Goal: Information Seeking & Learning: Learn about a topic

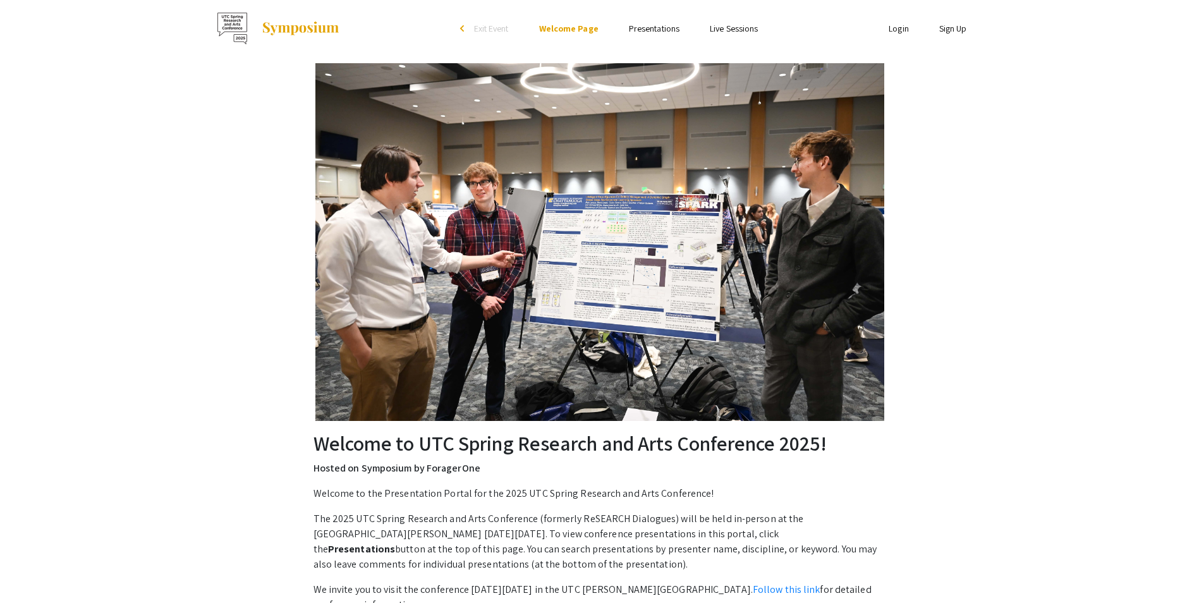
click at [688, 277] on img at bounding box center [599, 242] width 569 height 358
click at [905, 255] on div "Welcome to UTC Spring Research and Arts Conference 2025! Hosted on Symposium by…" at bounding box center [599, 375] width 803 height 637
click at [822, 250] on img at bounding box center [599, 242] width 569 height 358
click at [652, 26] on link "Presentations" at bounding box center [654, 28] width 51 height 11
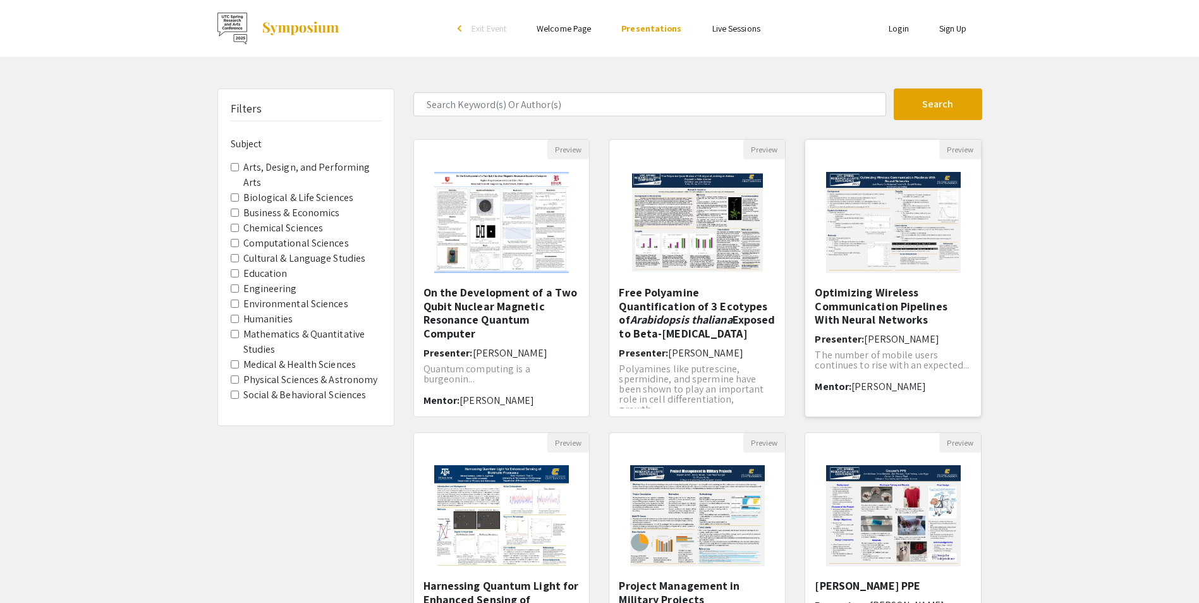
click at [925, 217] on img "Open Presentation <p>Optimizing Wireless Communication Pipelines With Neural Ne…" at bounding box center [893, 222] width 160 height 126
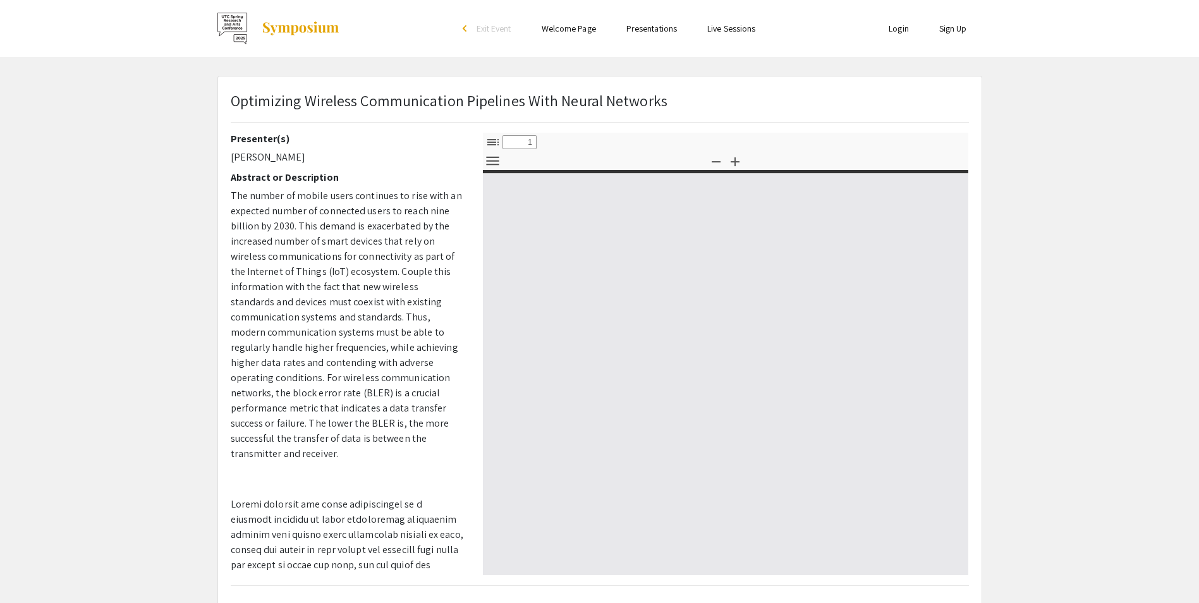
select select "custom"
type input "0"
select select "custom"
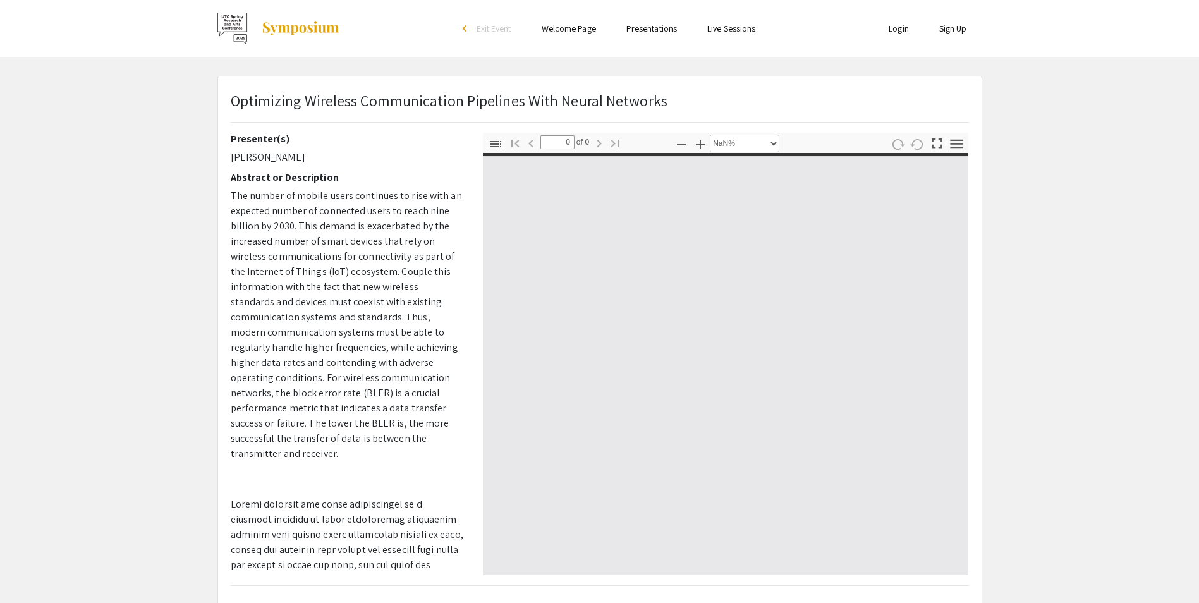
type input "1"
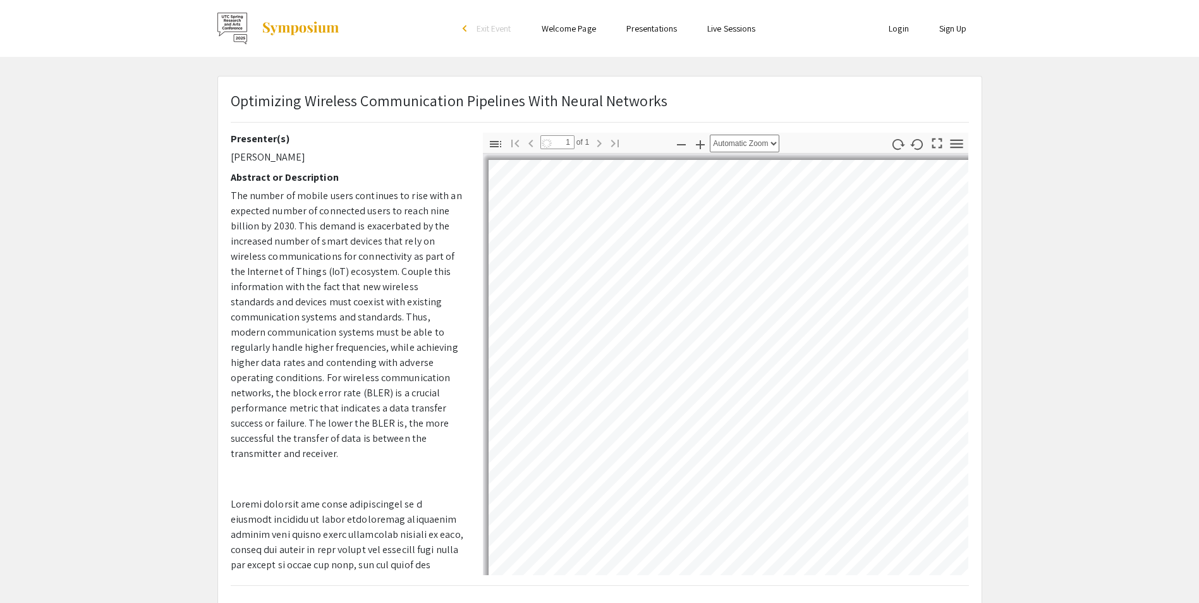
select select "auto"
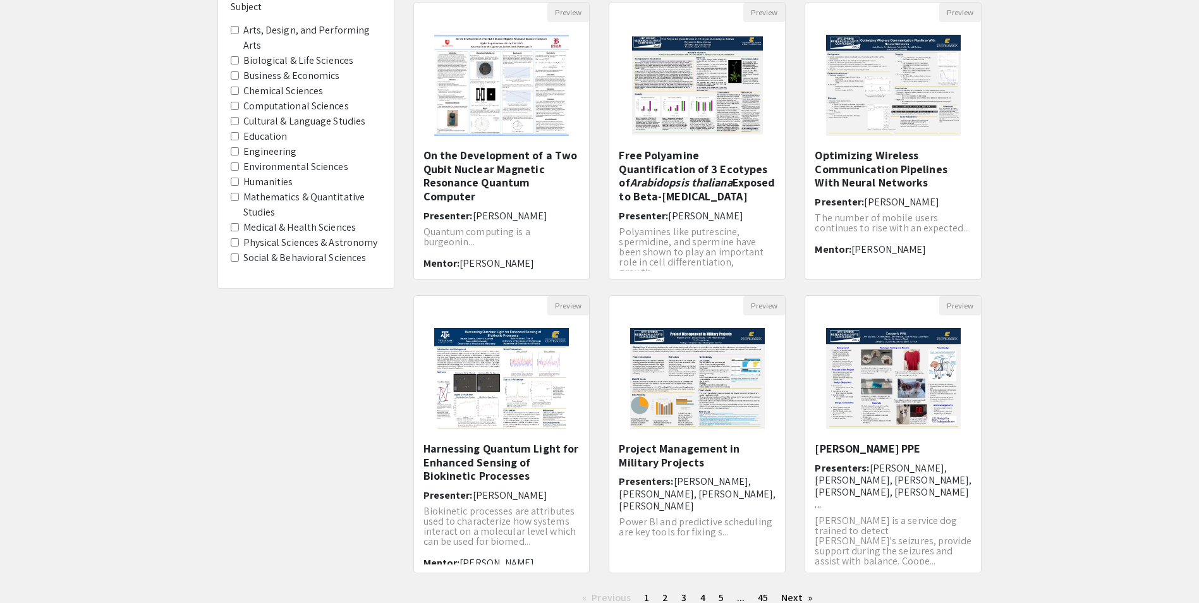
scroll to position [235, 0]
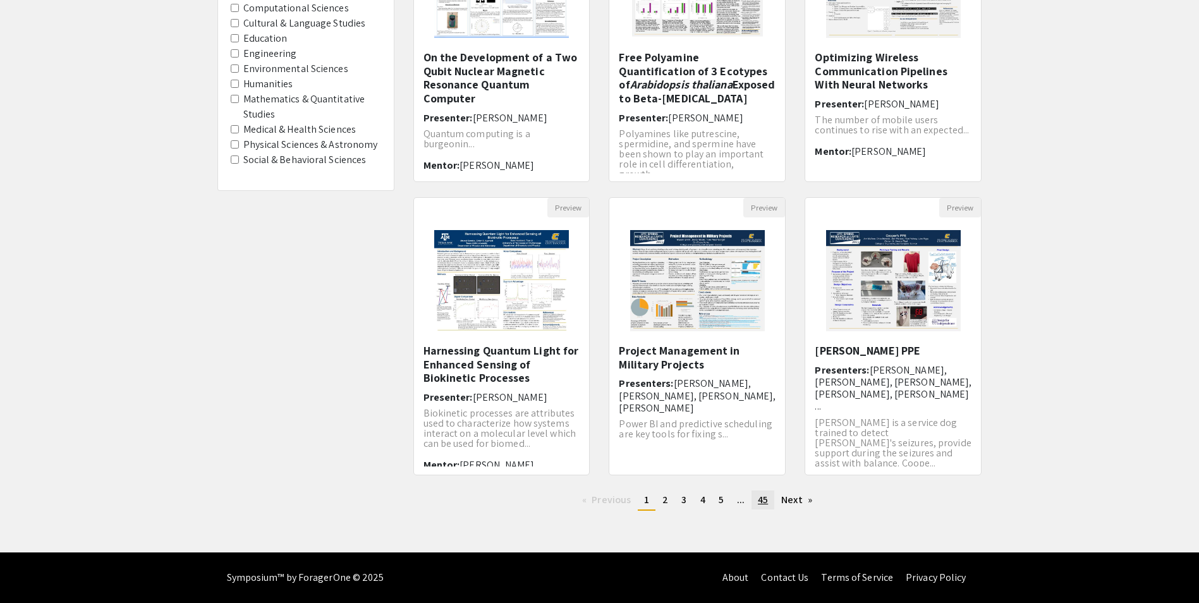
click at [760, 497] on span "45" at bounding box center [763, 499] width 10 height 13
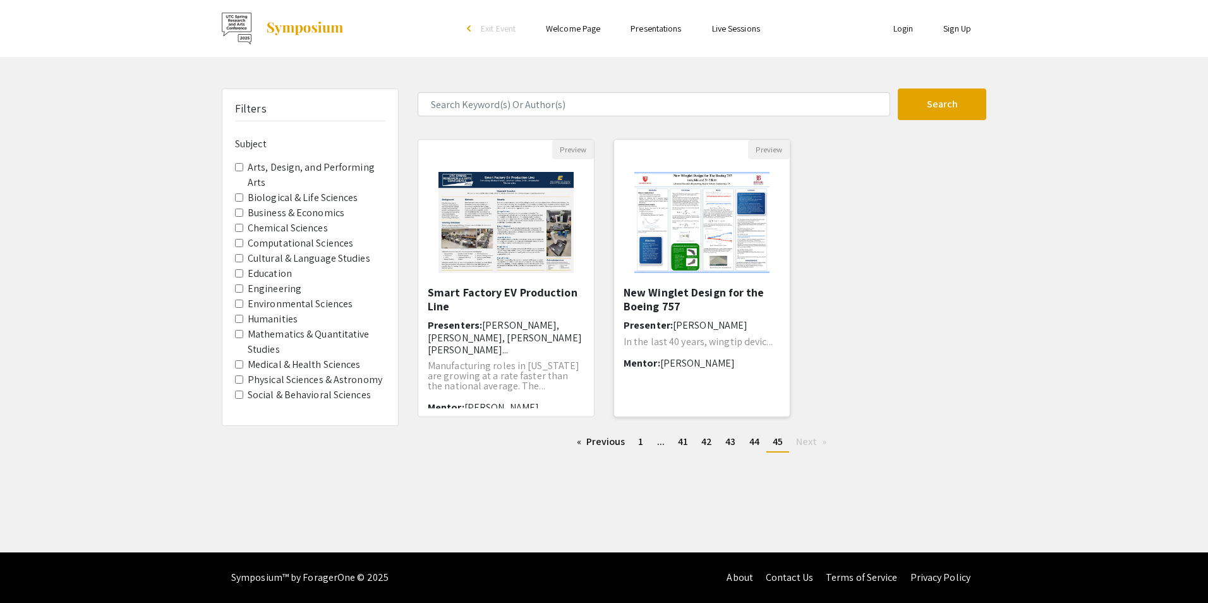
click at [726, 215] on img "Open Presentation <p>New Winglet Design for the Boeing 757</p>" at bounding box center [702, 222] width 160 height 126
select select "custom"
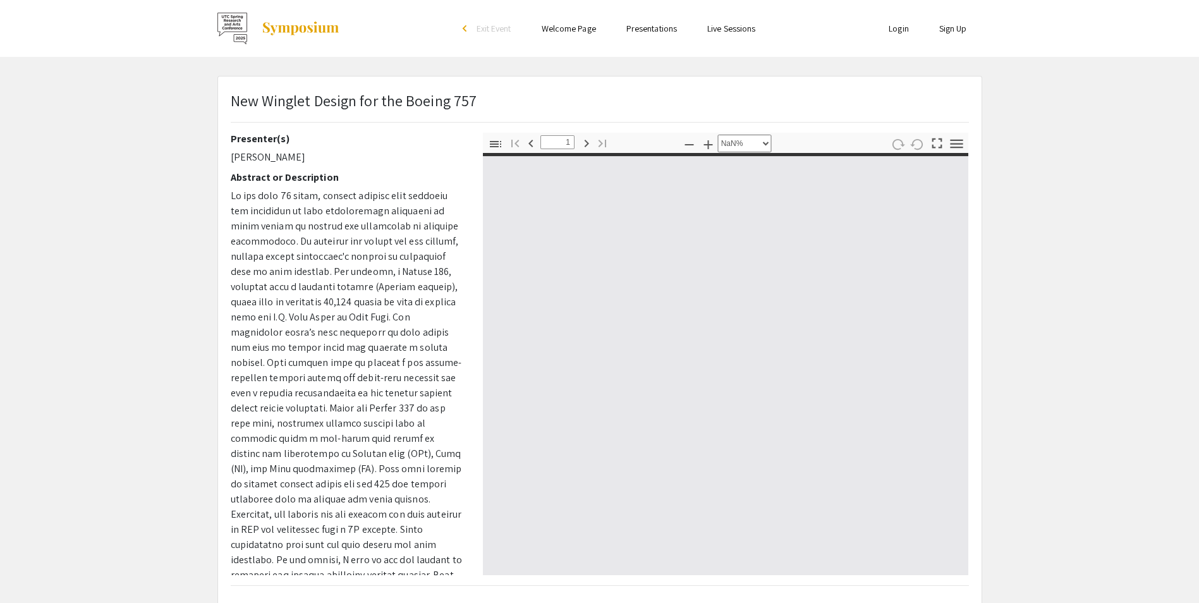
type input "0"
select select "custom"
type input "1"
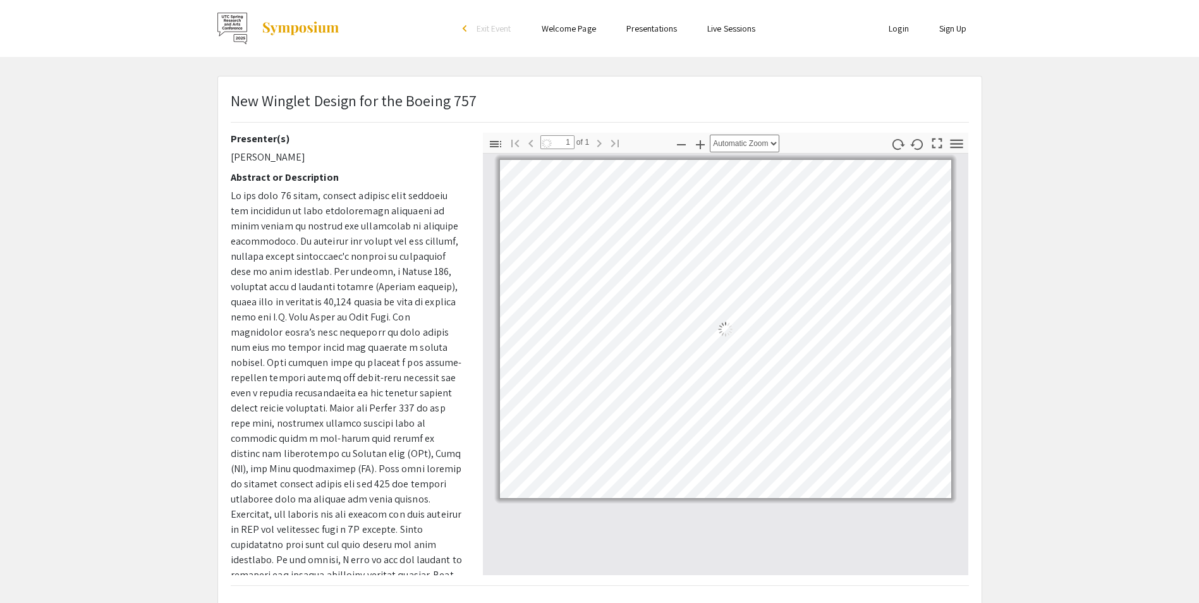
select select "auto"
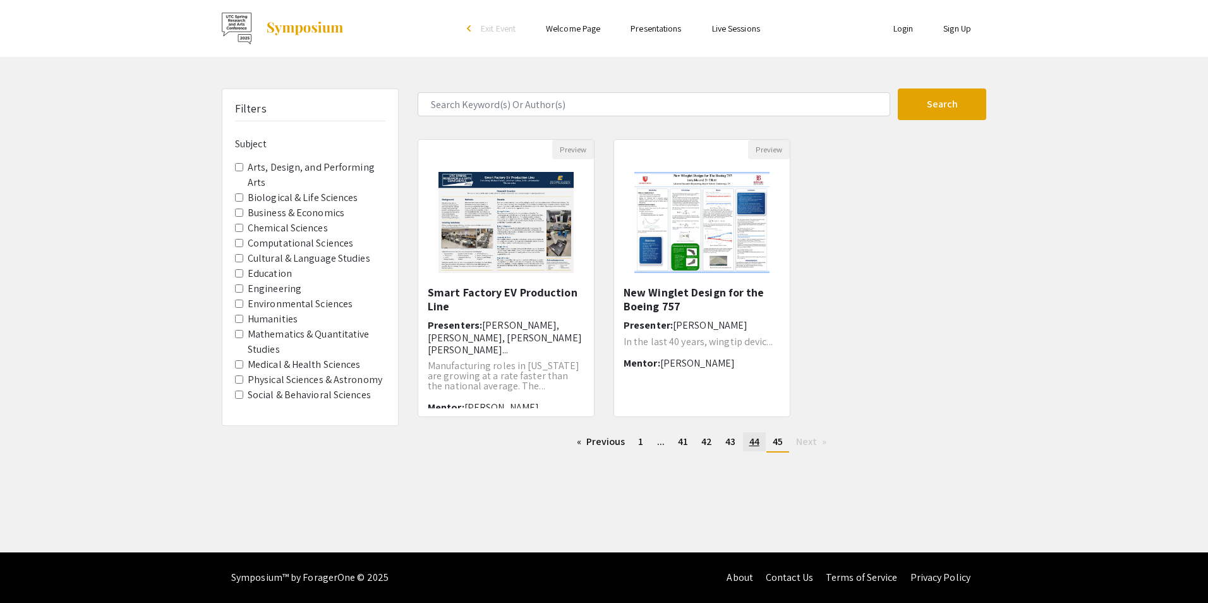
click at [758, 444] on span "44" at bounding box center [755, 441] width 10 height 13
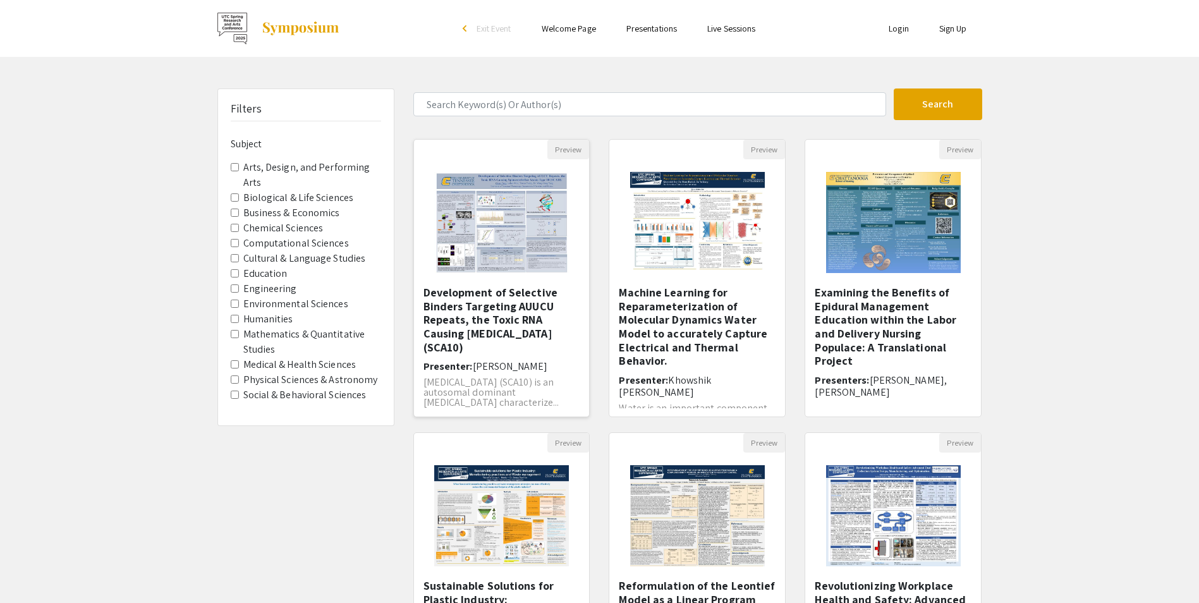
click at [501, 334] on h5 "Development of Selective Binders Targeting AUUCU Repeats, the Toxic RNA Causing…" at bounding box center [501, 320] width 157 height 68
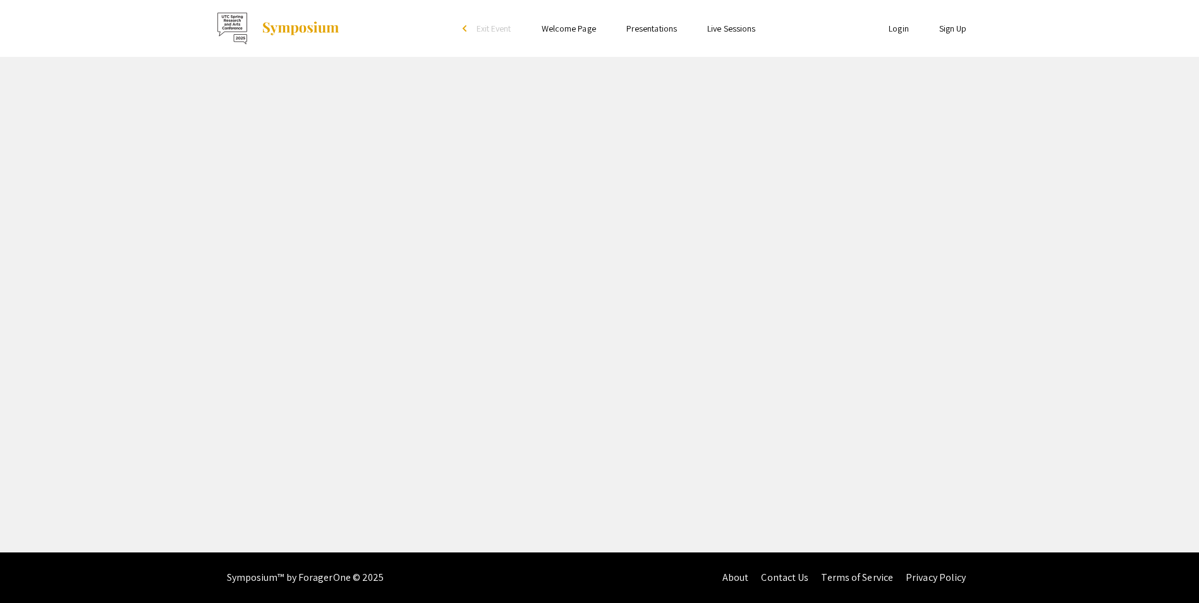
select select "custom"
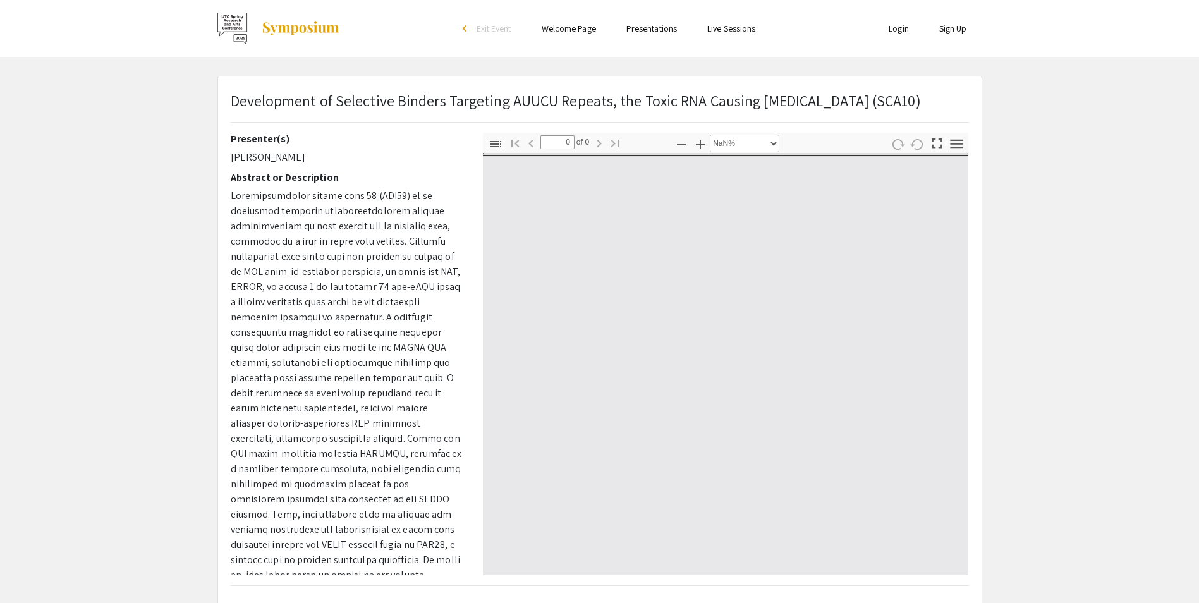
type input "1"
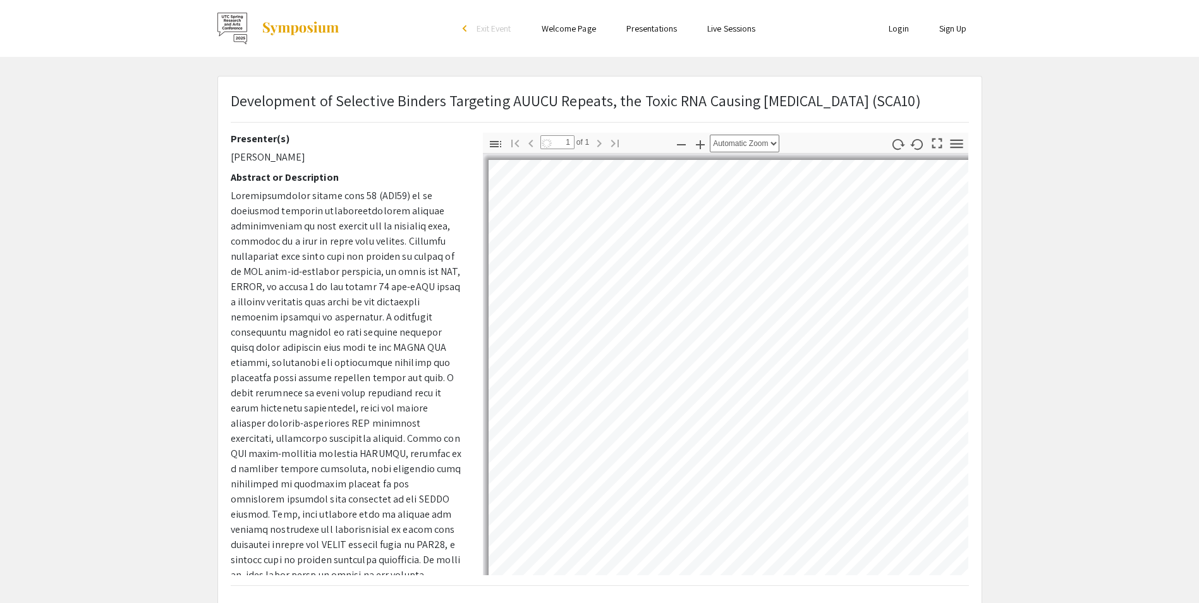
select select "auto"
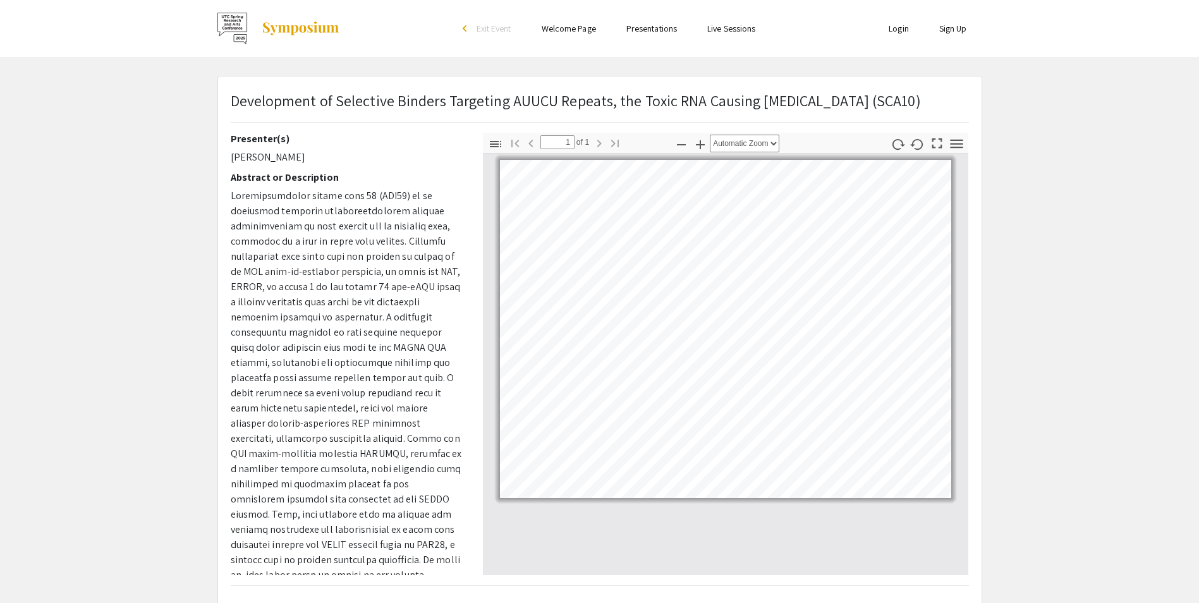
click at [1191, 325] on app-presentation "Development of Selective Binders Targeting AUUCU Repeats, the Toxic RNA Causing…" at bounding box center [599, 395] width 1199 height 639
